Goal: Navigation & Orientation: Find specific page/section

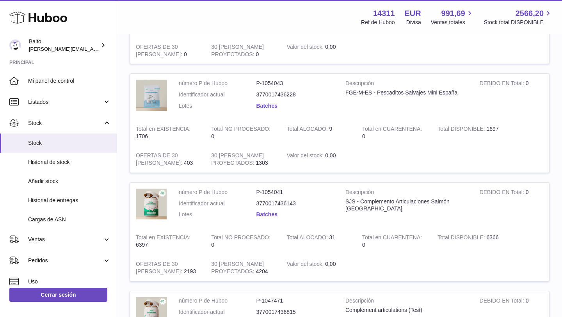
click at [266, 107] on link "Batches" at bounding box center [266, 106] width 21 height 6
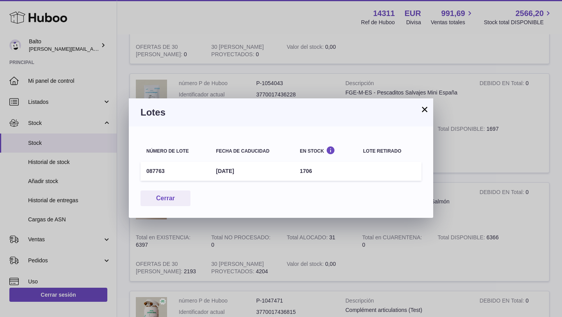
click at [428, 112] on button "×" at bounding box center [424, 109] width 9 height 9
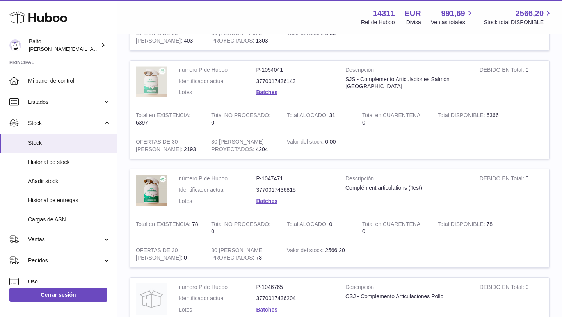
scroll to position [427, 0]
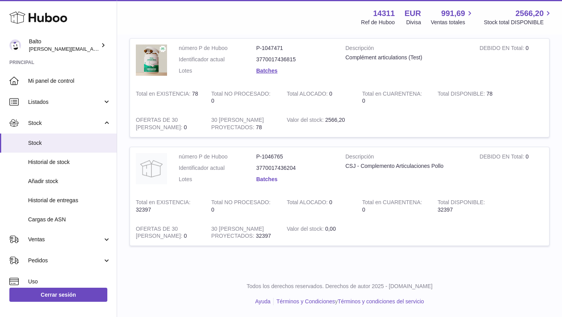
click at [271, 181] on link "Batches" at bounding box center [266, 179] width 21 height 6
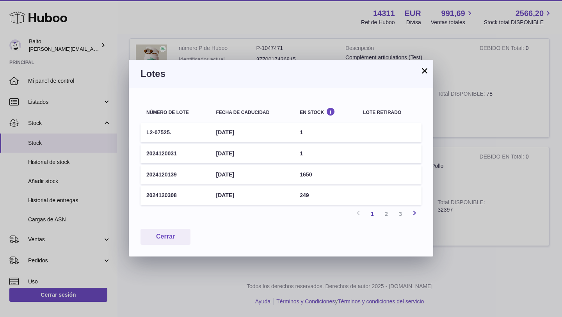
click at [412, 215] on icon at bounding box center [414, 213] width 9 height 10
click at [412, 211] on icon at bounding box center [414, 213] width 9 height 10
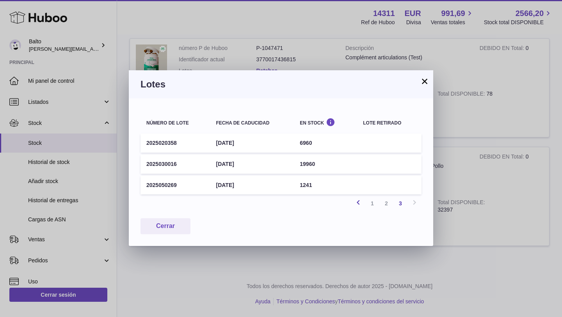
click at [355, 204] on icon at bounding box center [357, 202] width 9 height 10
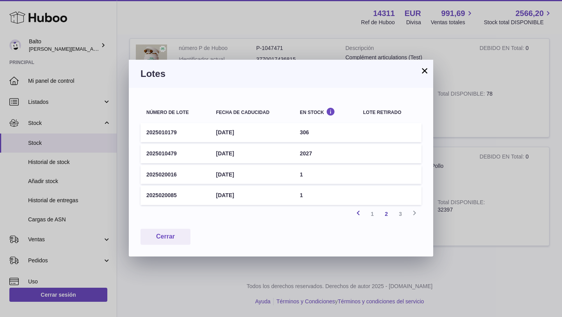
click at [360, 216] on icon at bounding box center [357, 213] width 9 height 10
click at [417, 213] on icon at bounding box center [414, 213] width 9 height 10
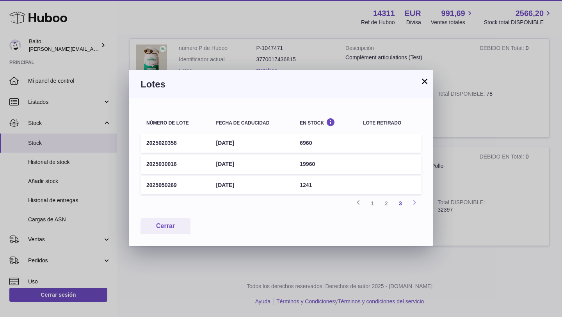
click at [417, 213] on div "Número de lote Fecha de caducidad En stock Lote retirado 2025020358 [DATE] 6960…" at bounding box center [281, 171] width 304 height 147
click at [364, 204] on link "Anterior" at bounding box center [358, 203] width 14 height 14
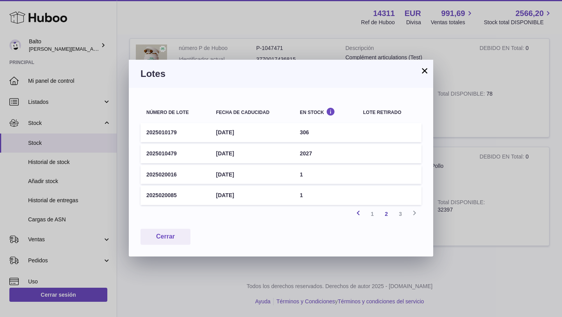
click at [364, 204] on td at bounding box center [389, 195] width 64 height 19
click at [359, 211] on icon at bounding box center [357, 213] width 9 height 10
click at [359, 211] on div "Anterior 1 2 3 Siguiente" at bounding box center [280, 214] width 281 height 14
click at [414, 215] on icon at bounding box center [414, 213] width 9 height 10
